Goal: Transaction & Acquisition: Purchase product/service

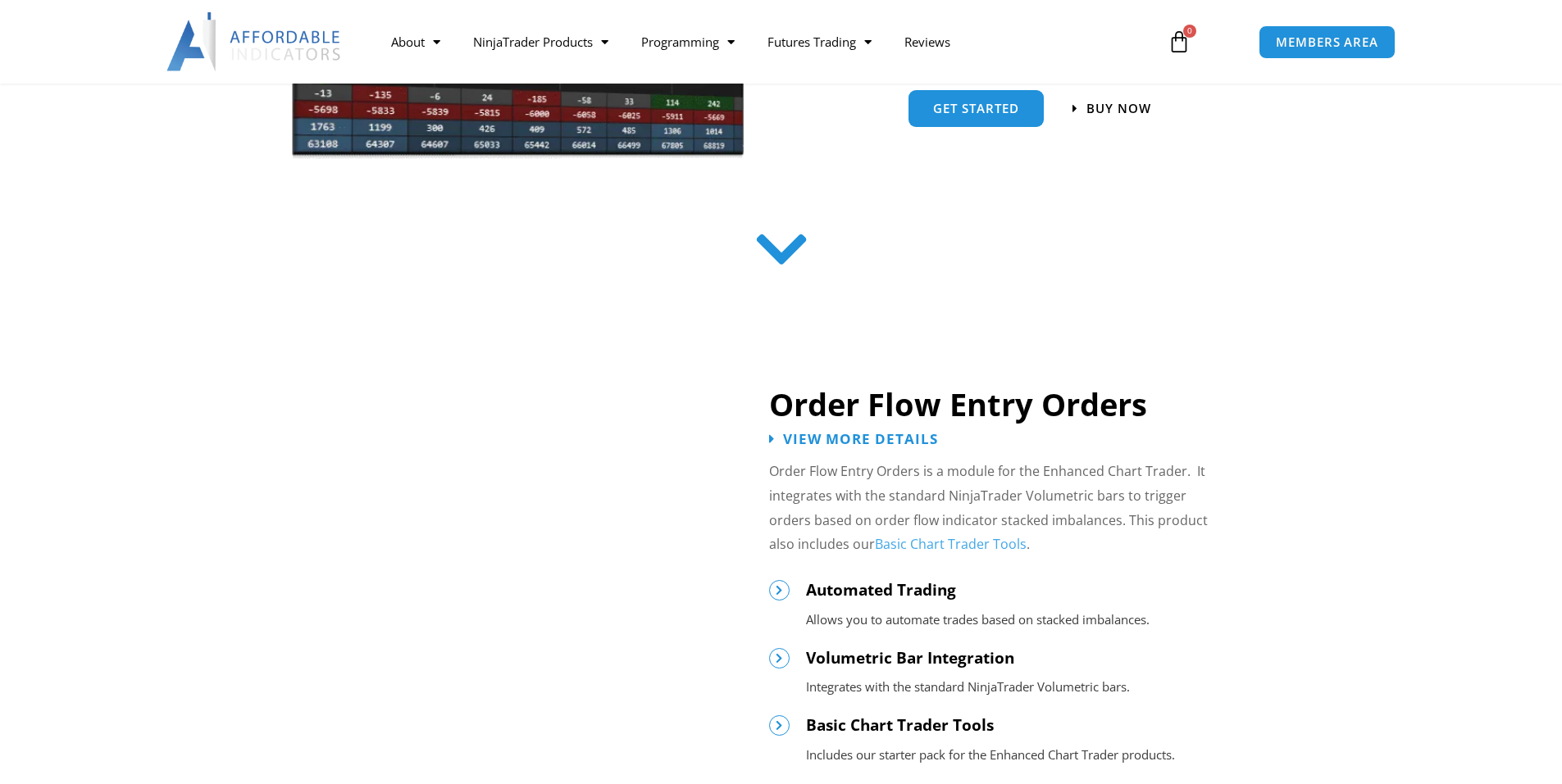
scroll to position [573, 0]
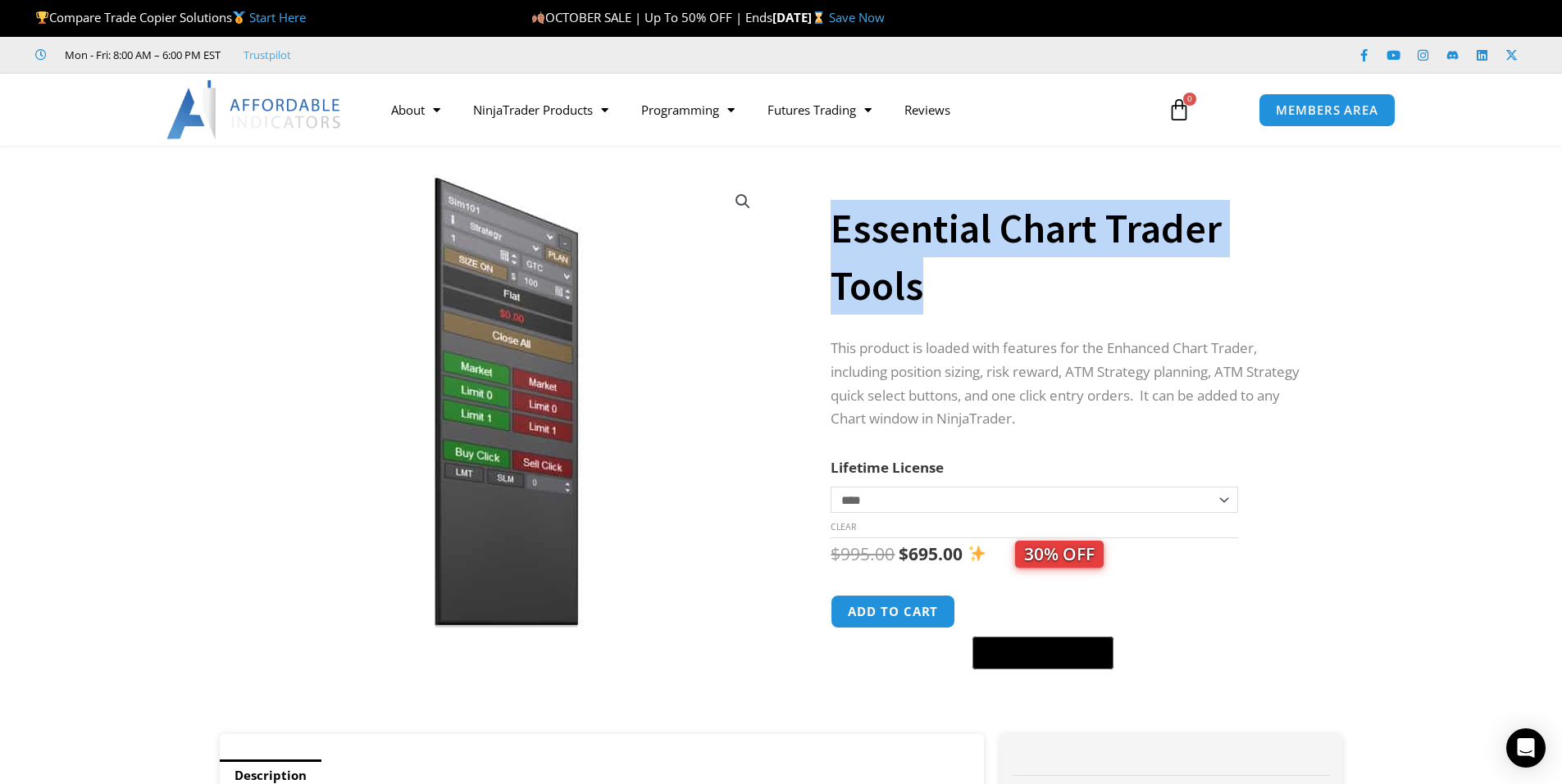
drag, startPoint x: 952, startPoint y: 298, endPoint x: 823, endPoint y: 238, distance: 142.3
click at [823, 238] on div "**********" at bounding box center [781, 447] width 1140 height 571
copy div "Essential Chart Trader Tools"
